Goal: Transaction & Acquisition: Subscribe to service/newsletter

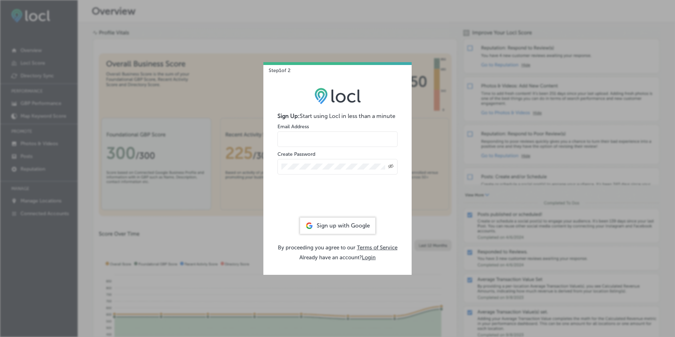
click at [300, 142] on input "email" at bounding box center [338, 139] width 120 height 16
type input "[PERSON_NAME][EMAIL_ADDRESS][DOMAIN_NAME]"
click at [334, 225] on div "Sign up with Google" at bounding box center [337, 226] width 75 height 16
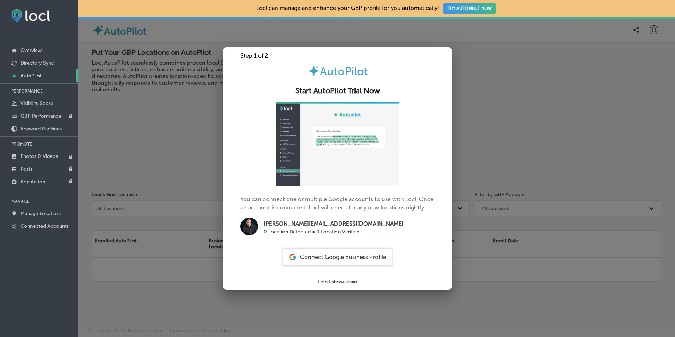
click at [314, 254] on span "Connect Google Business Profile" at bounding box center [343, 257] width 86 height 7
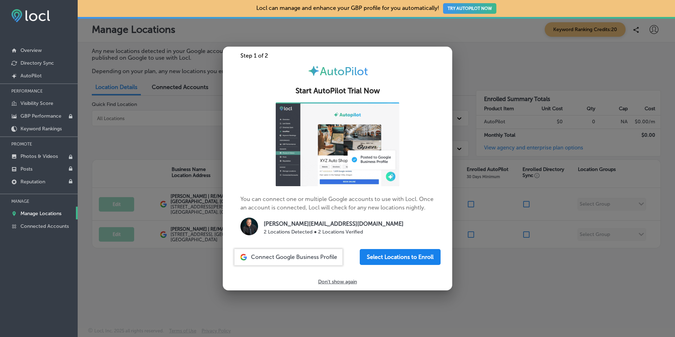
click at [387, 256] on button "Select Locations to Enroll" at bounding box center [400, 257] width 81 height 16
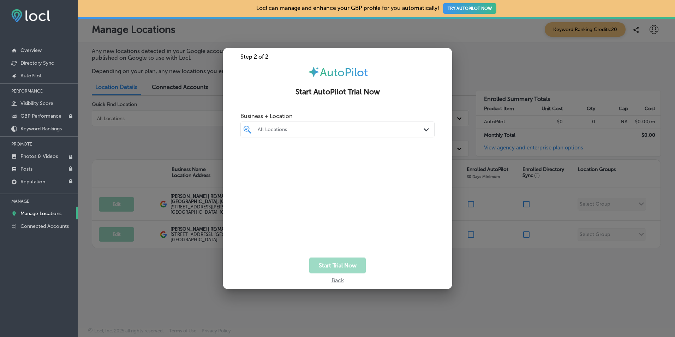
click at [356, 133] on div at bounding box center [329, 130] width 145 height 10
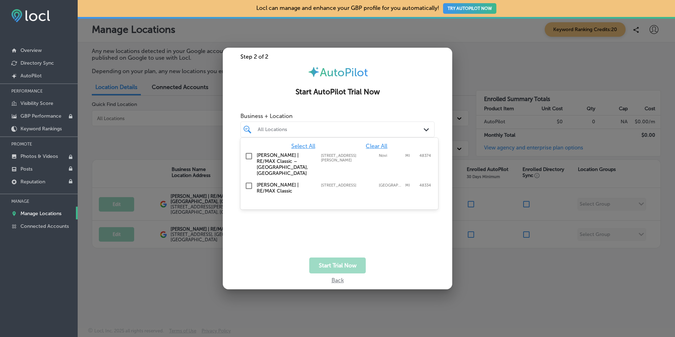
click at [247, 182] on input "checkbox" at bounding box center [249, 186] width 8 height 8
click at [397, 238] on div "Business + Location option [STREET_ADDRESS]. [STREET_ADDRESS][PERSON_NAME]. 3 r…" at bounding box center [338, 176] width 194 height 134
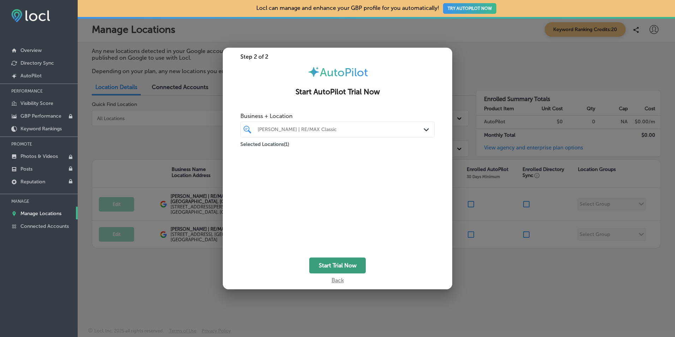
click at [333, 266] on button "Start Trial Now" at bounding box center [337, 265] width 57 height 16
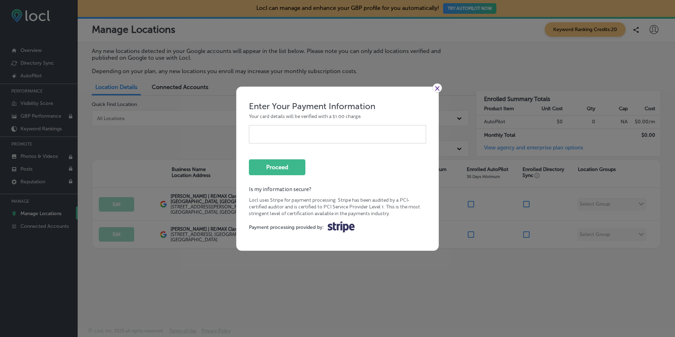
click at [436, 87] on link "×" at bounding box center [438, 87] width 10 height 9
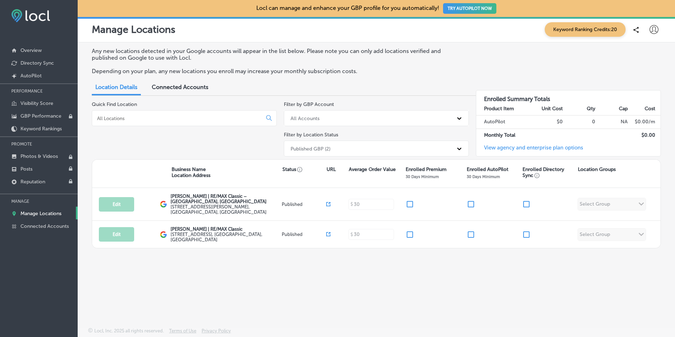
click at [534, 147] on link "View agency and enterprise plan options" at bounding box center [529, 150] width 107 height 12
